Goal: Task Accomplishment & Management: Use online tool/utility

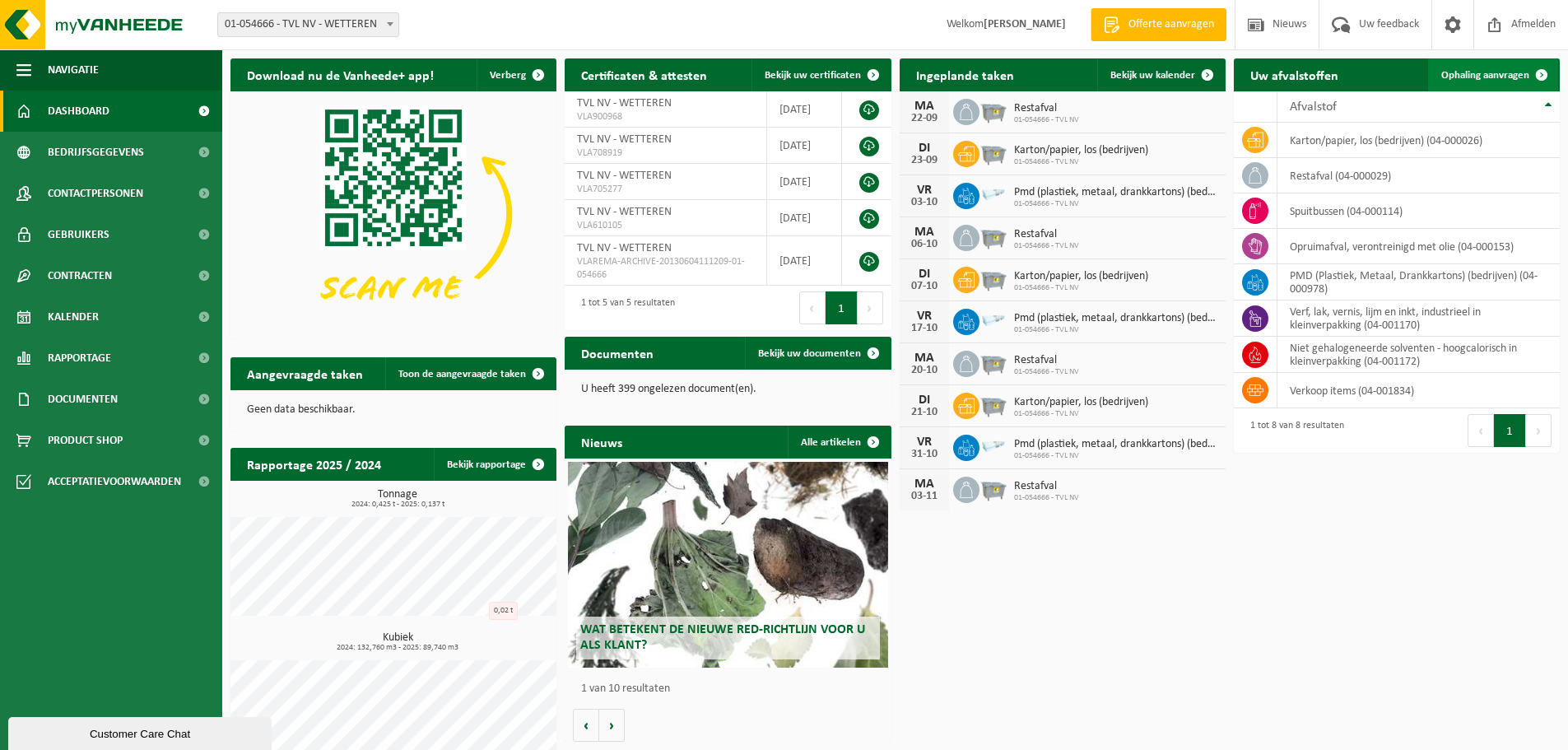
click at [1463, 78] on span "Ophaling aanvragen" at bounding box center [1484, 75] width 88 height 10
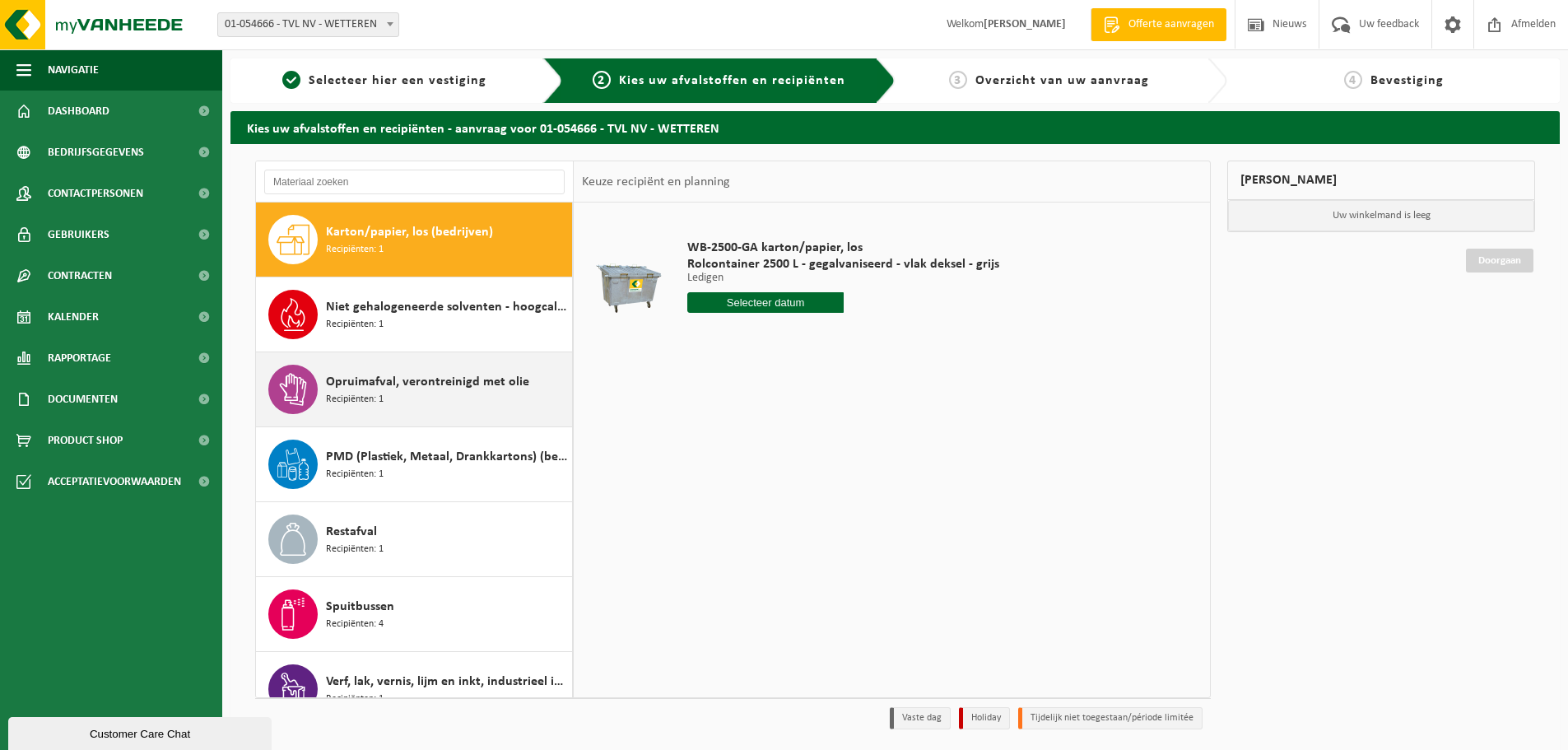
click at [378, 392] on span "Recipiënten: 1" at bounding box center [355, 400] width 57 height 16
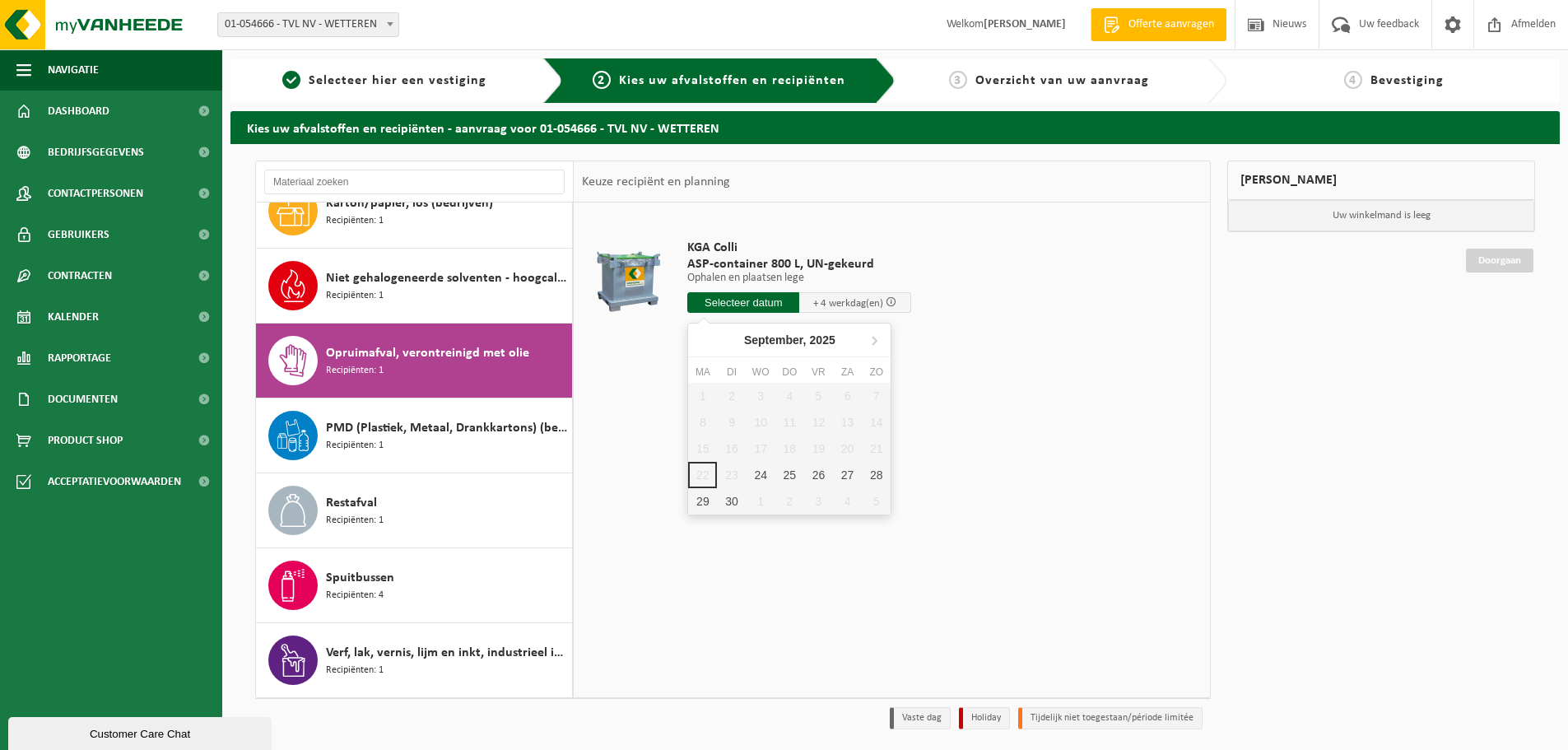
click at [739, 302] on input "text" at bounding box center [743, 302] width 112 height 21
click at [747, 473] on div "24" at bounding box center [760, 475] width 29 height 26
type input "Van 2025-09-24"
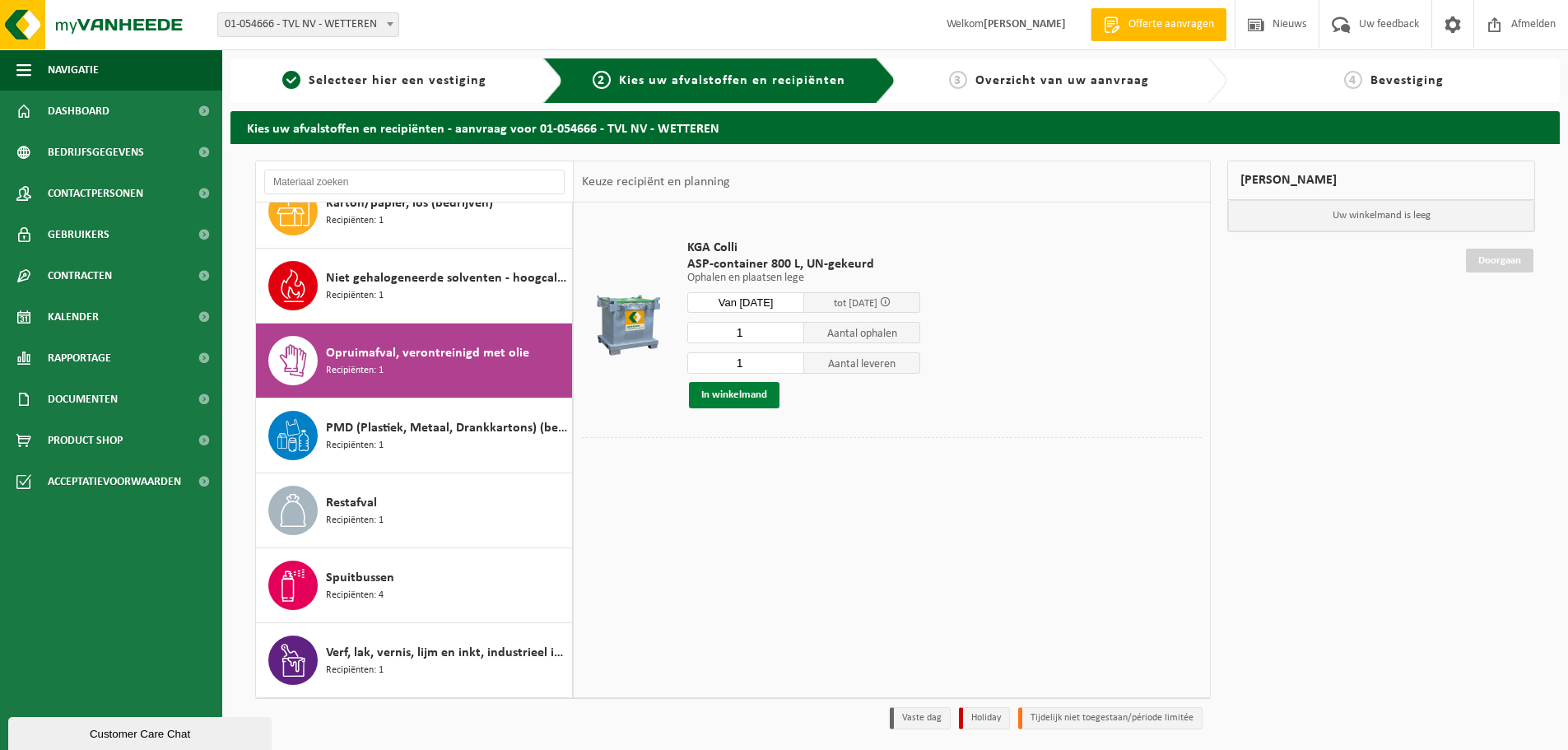
click at [753, 395] on button "In winkelmand" at bounding box center [734, 395] width 91 height 26
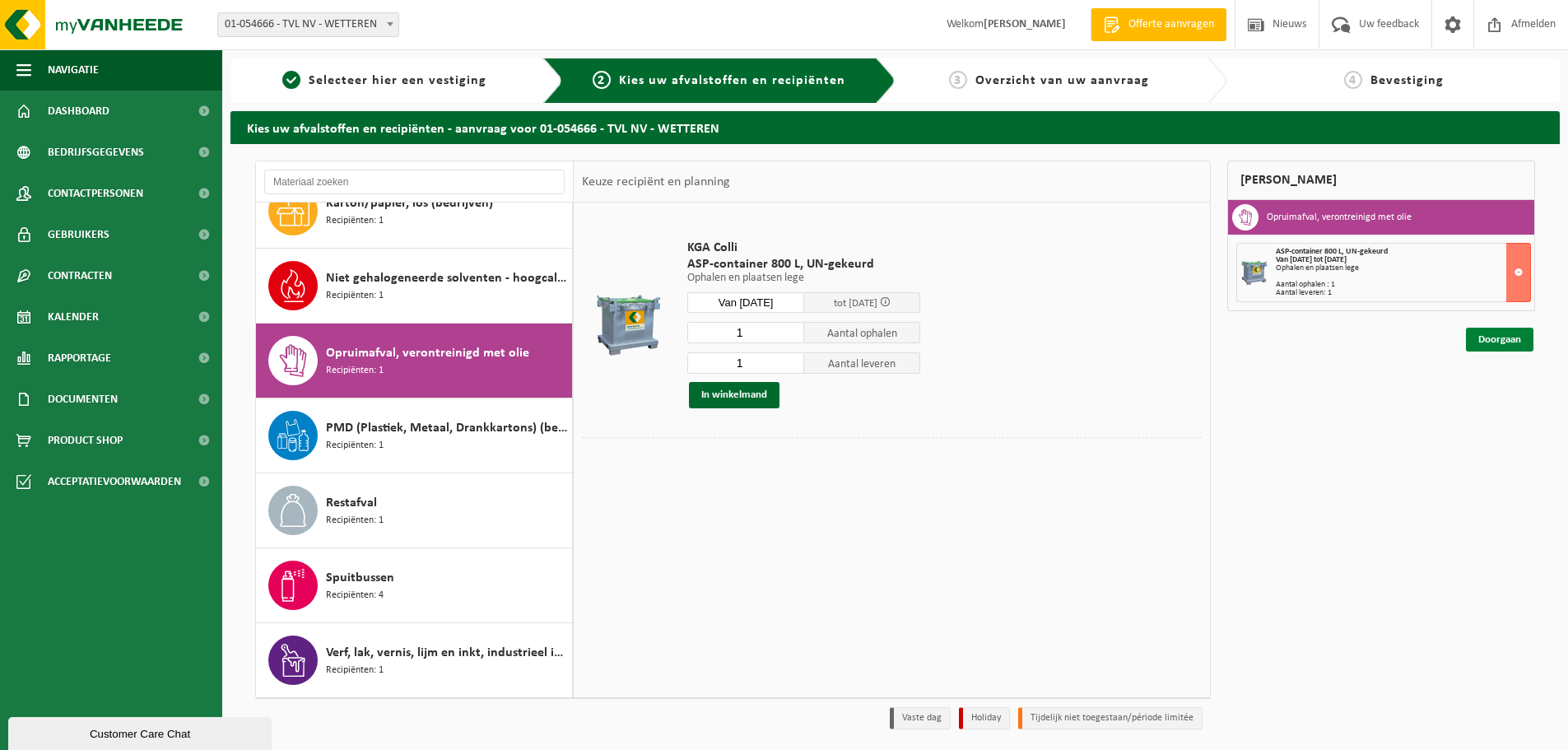
click at [1503, 335] on link "Doorgaan" at bounding box center [1499, 339] width 67 height 24
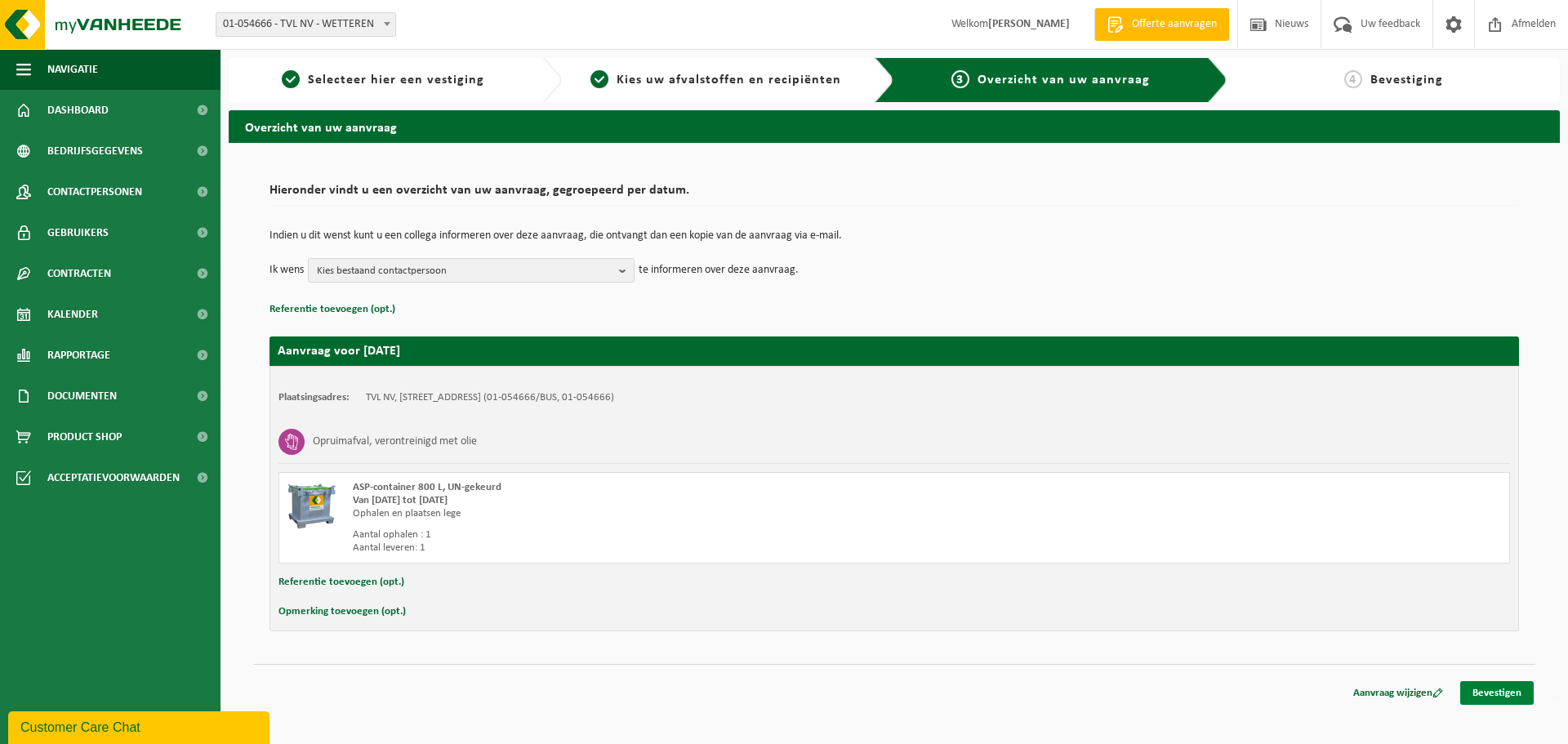
click at [1488, 692] on link "Bevestigen" at bounding box center [1496, 692] width 73 height 23
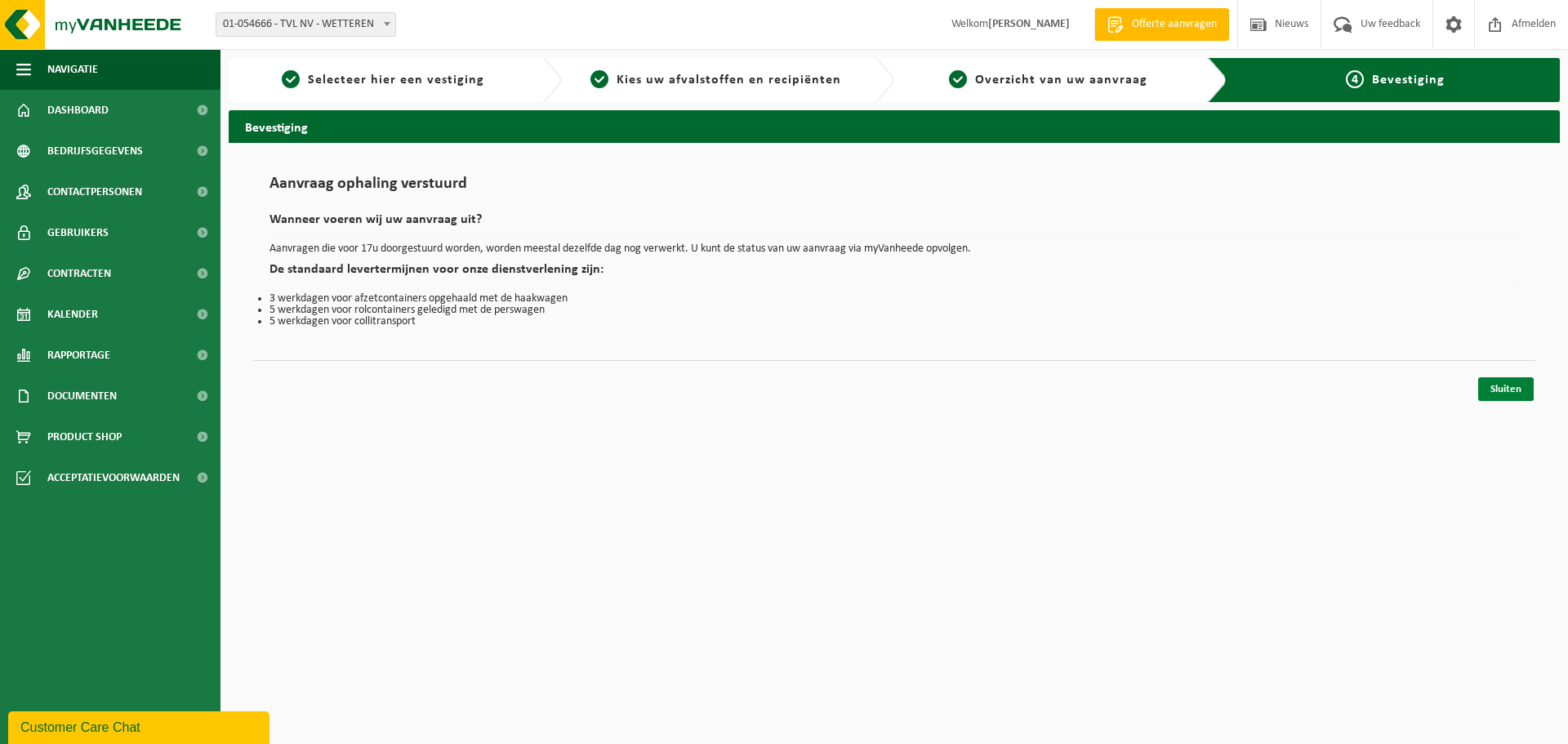
click at [1508, 391] on link "Sluiten" at bounding box center [1506, 389] width 55 height 23
